Goal: Information Seeking & Learning: Learn about a topic

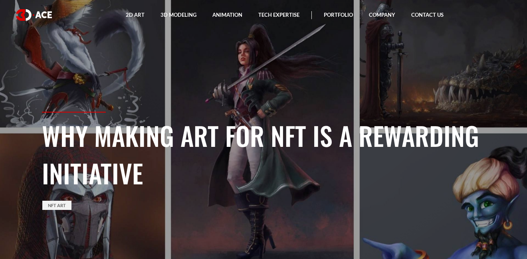
click at [6, 185] on section "Why Making Art for NFT Is a Rewarding Initiative NFT Art" at bounding box center [263, 129] width 527 height 259
click at [208, 133] on h1 "Why Making Art for NFT Is a Rewarding Initiative" at bounding box center [264, 154] width 444 height 75
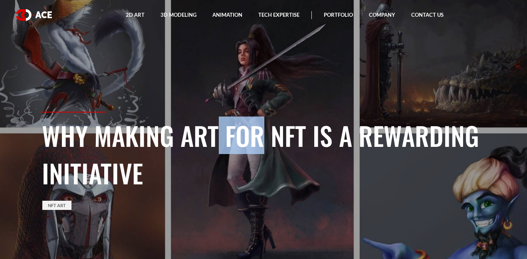
click at [208, 133] on h1 "Why Making Art for NFT Is a Rewarding Initiative" at bounding box center [264, 154] width 444 height 75
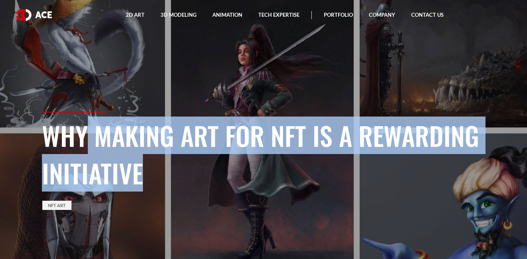
click at [208, 133] on h1 "Why Making Art for NFT Is a Rewarding Initiative" at bounding box center [264, 154] width 444 height 75
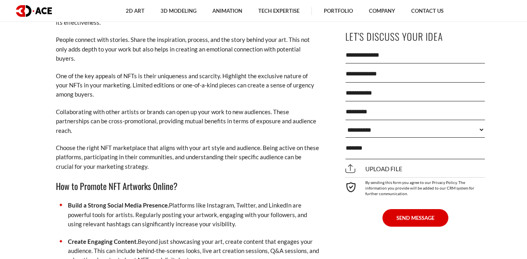
scroll to position [2174, 0]
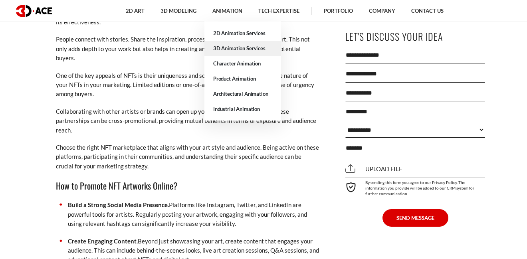
click at [235, 50] on link "3D Animation Services" at bounding box center [243, 48] width 77 height 15
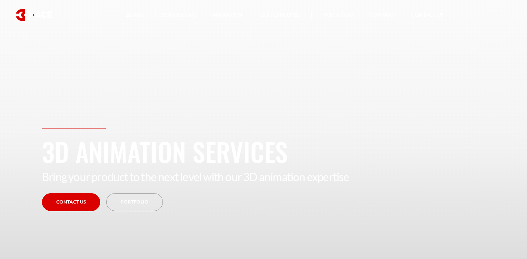
click at [243, 140] on h1 "3D Animation Services" at bounding box center [264, 152] width 444 height 38
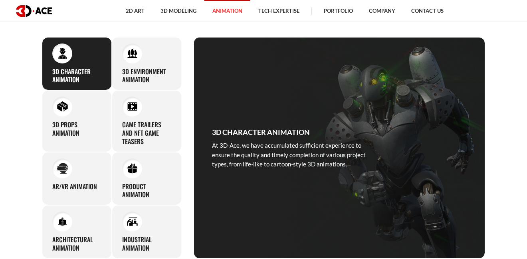
scroll to position [352, 0]
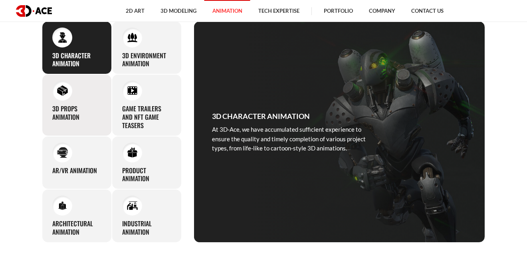
click at [91, 97] on div "3D Props Animation A vivid and lively digital world requires inviting props spr…" at bounding box center [77, 105] width 70 height 62
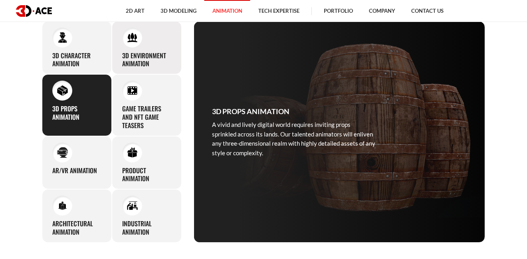
click at [166, 55] on h3 "3D Environment Animation" at bounding box center [146, 60] width 49 height 17
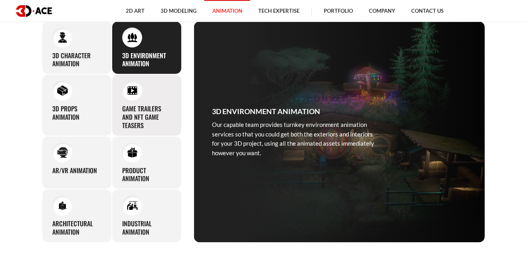
click at [163, 85] on div "Game Trailers and NFT Game Teasers Your project will acquire unexpected meaning…" at bounding box center [147, 105] width 70 height 62
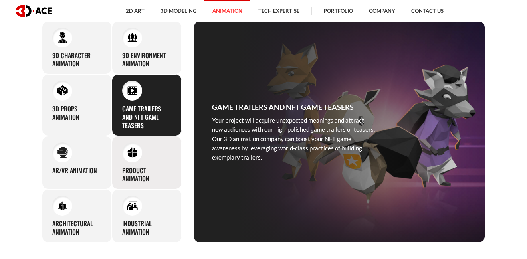
click at [149, 155] on div "Product Animation Our 3D product animation services ensure top-tier visuals to …" at bounding box center [147, 163] width 70 height 54
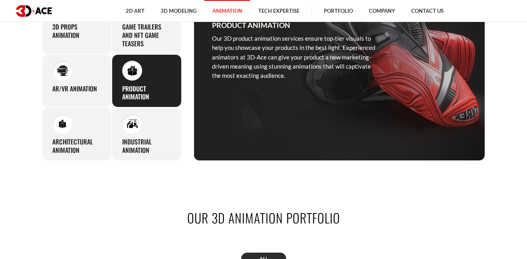
scroll to position [479, 0]
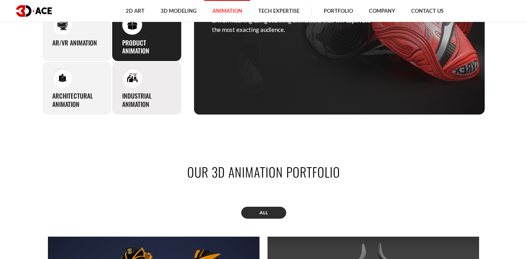
click at [169, 72] on div "Industrial Animation The 3D-Ace team produces industrial animation of top-notch…" at bounding box center [147, 89] width 70 height 54
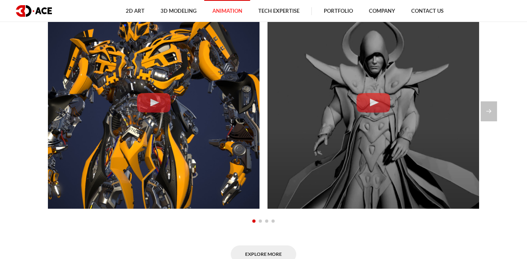
scroll to position [1183, 0]
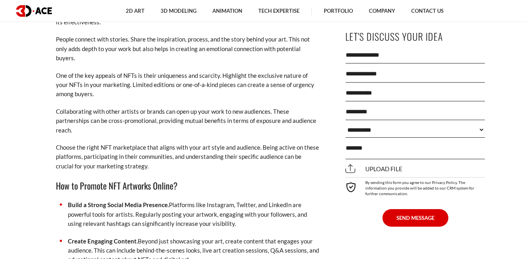
scroll to position [2174, 0]
click at [31, 185] on section "[DATE] Having blown up the entire digital industry, [DATE] NFTs help artists an…" at bounding box center [263, 24] width 527 height 3876
